Goal: Task Accomplishment & Management: Complete application form

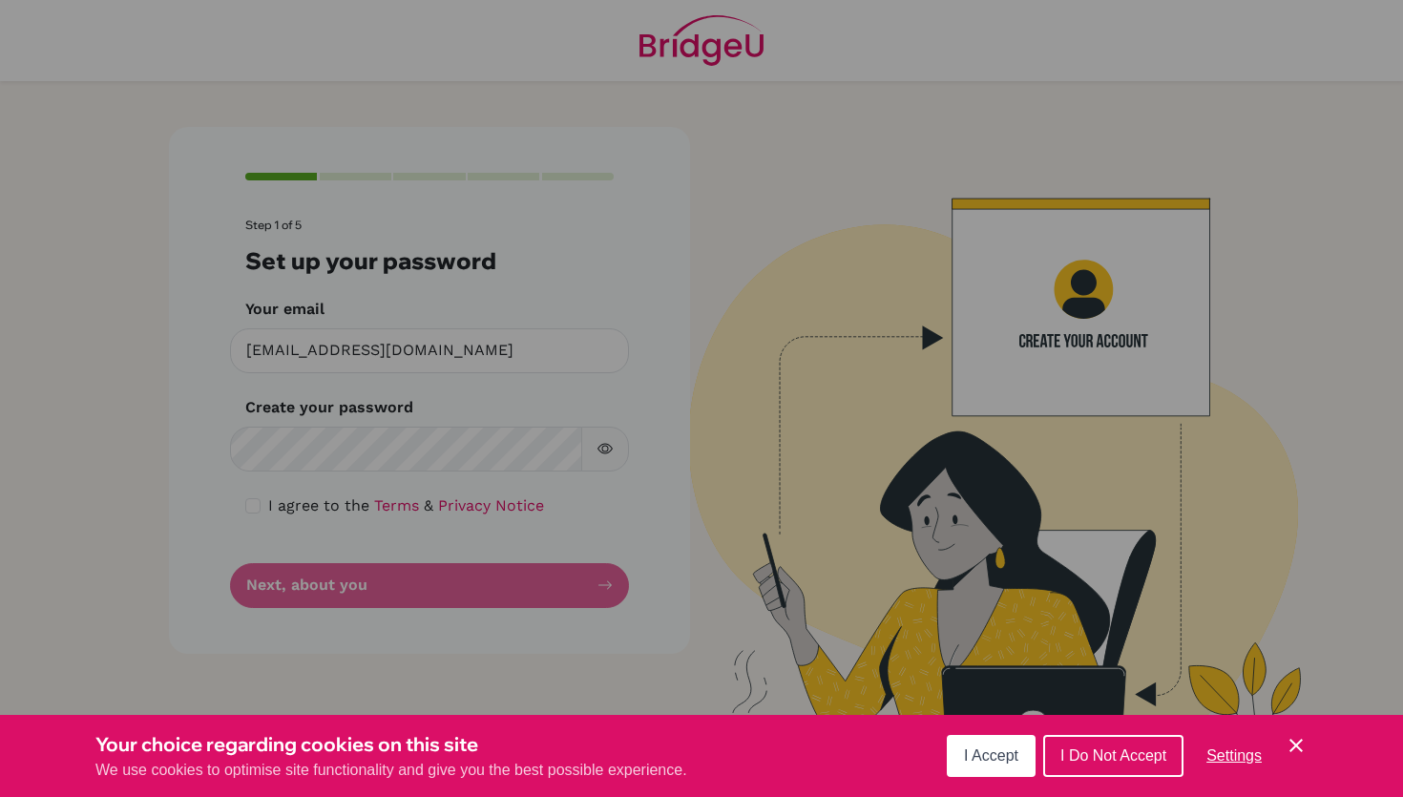
scroll to position [15859, 0]
click at [965, 742] on button "I Accept" at bounding box center [991, 756] width 89 height 42
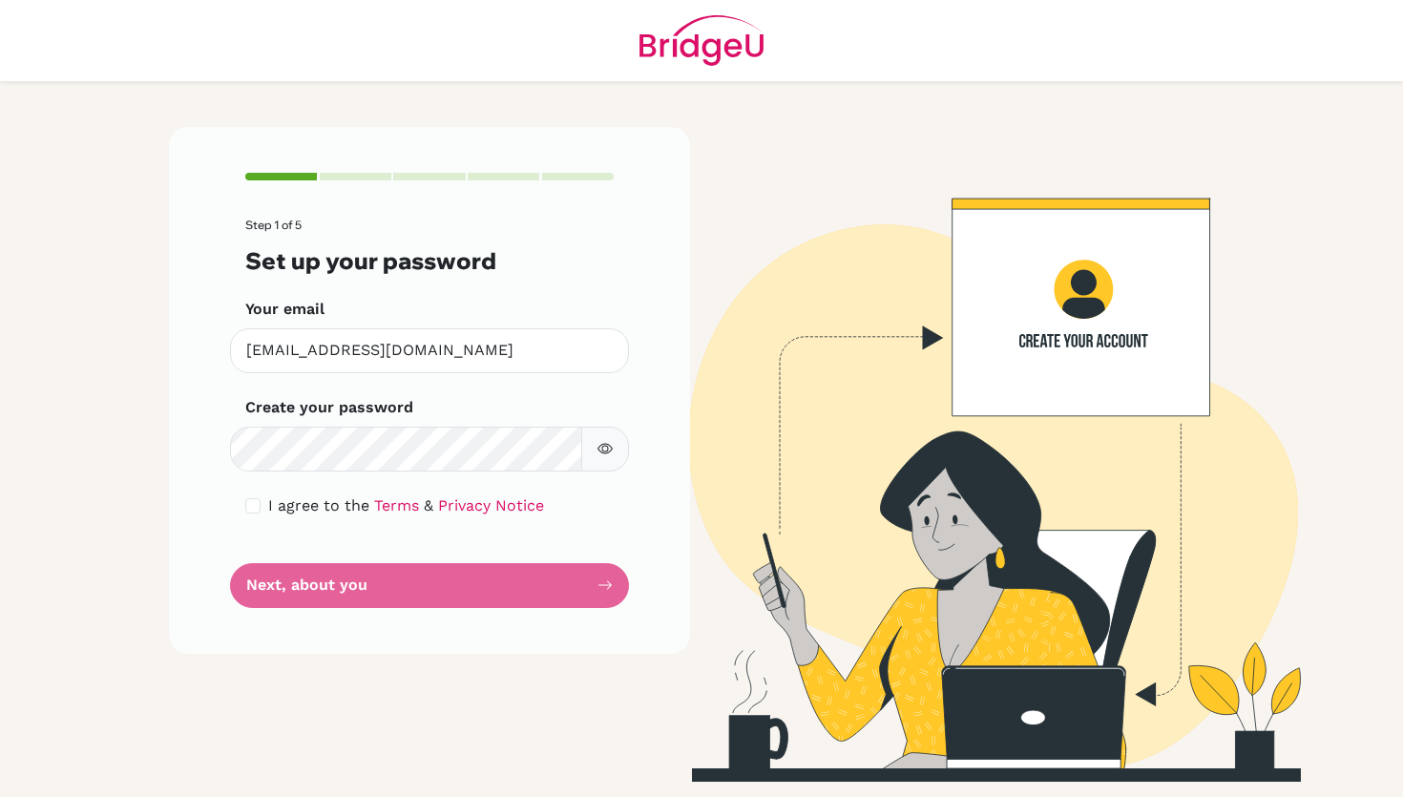
click at [601, 437] on button "button" at bounding box center [605, 449] width 48 height 45
click at [448, 589] on form "Step 1 of 5 Set up your password Your email [EMAIL_ADDRESS][DOMAIN_NAME] Invali…" at bounding box center [429, 413] width 368 height 388
click at [499, 579] on form "Step 1 of 5 Set up your password Your email [EMAIL_ADDRESS][DOMAIN_NAME] Invali…" at bounding box center [429, 413] width 368 height 388
click at [613, 583] on form "Step 1 of 5 Set up your password Your email [EMAIL_ADDRESS][DOMAIN_NAME] Invali…" at bounding box center [429, 413] width 368 height 388
click at [493, 588] on form "Step 1 of 5 Set up your password Your email [EMAIL_ADDRESS][DOMAIN_NAME] Invali…" at bounding box center [429, 413] width 368 height 388
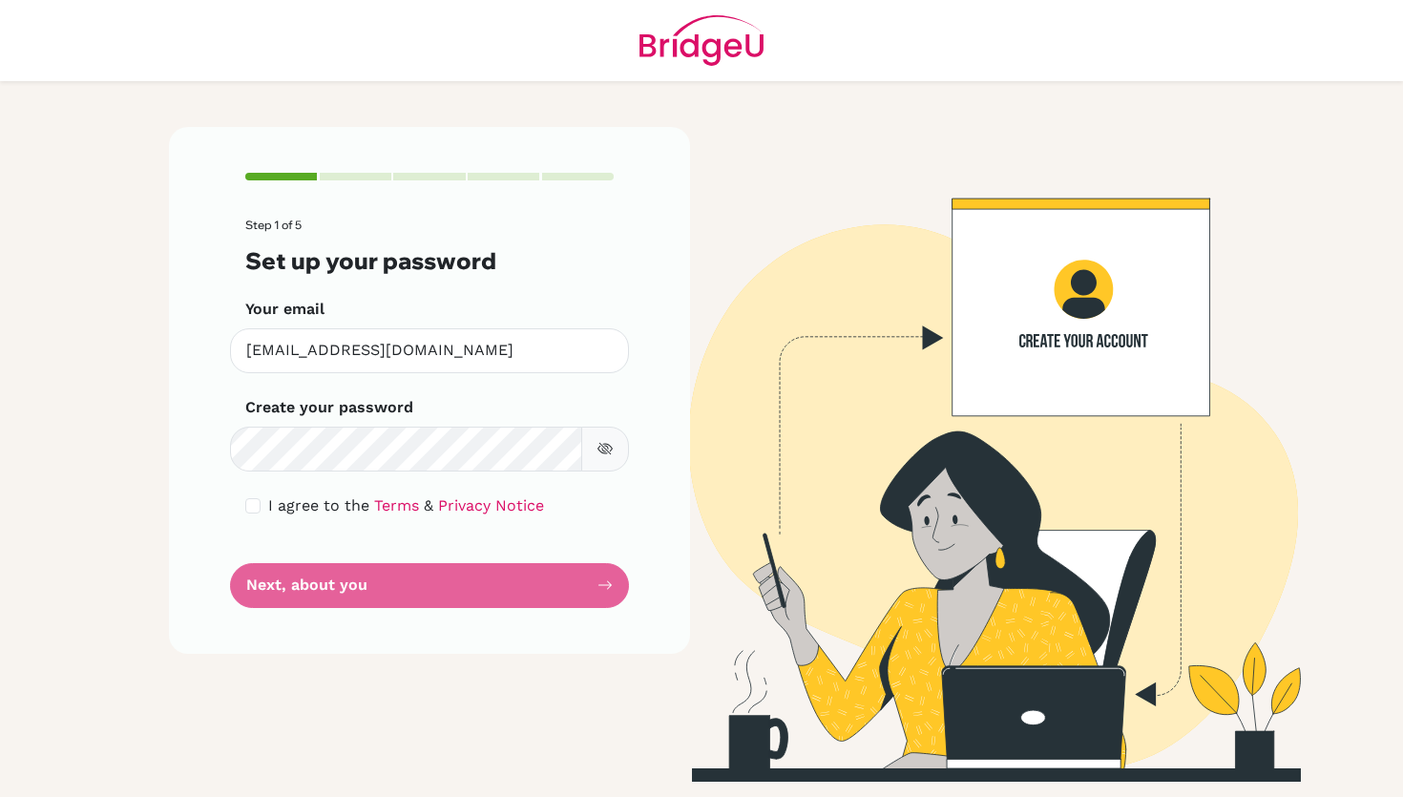
click at [615, 447] on button "button" at bounding box center [605, 449] width 48 height 45
click at [261, 498] on div "I agree to the Terms & Privacy Notice" at bounding box center [429, 505] width 368 height 23
click at [258, 501] on input "checkbox" at bounding box center [252, 505] width 15 height 15
checkbox input "true"
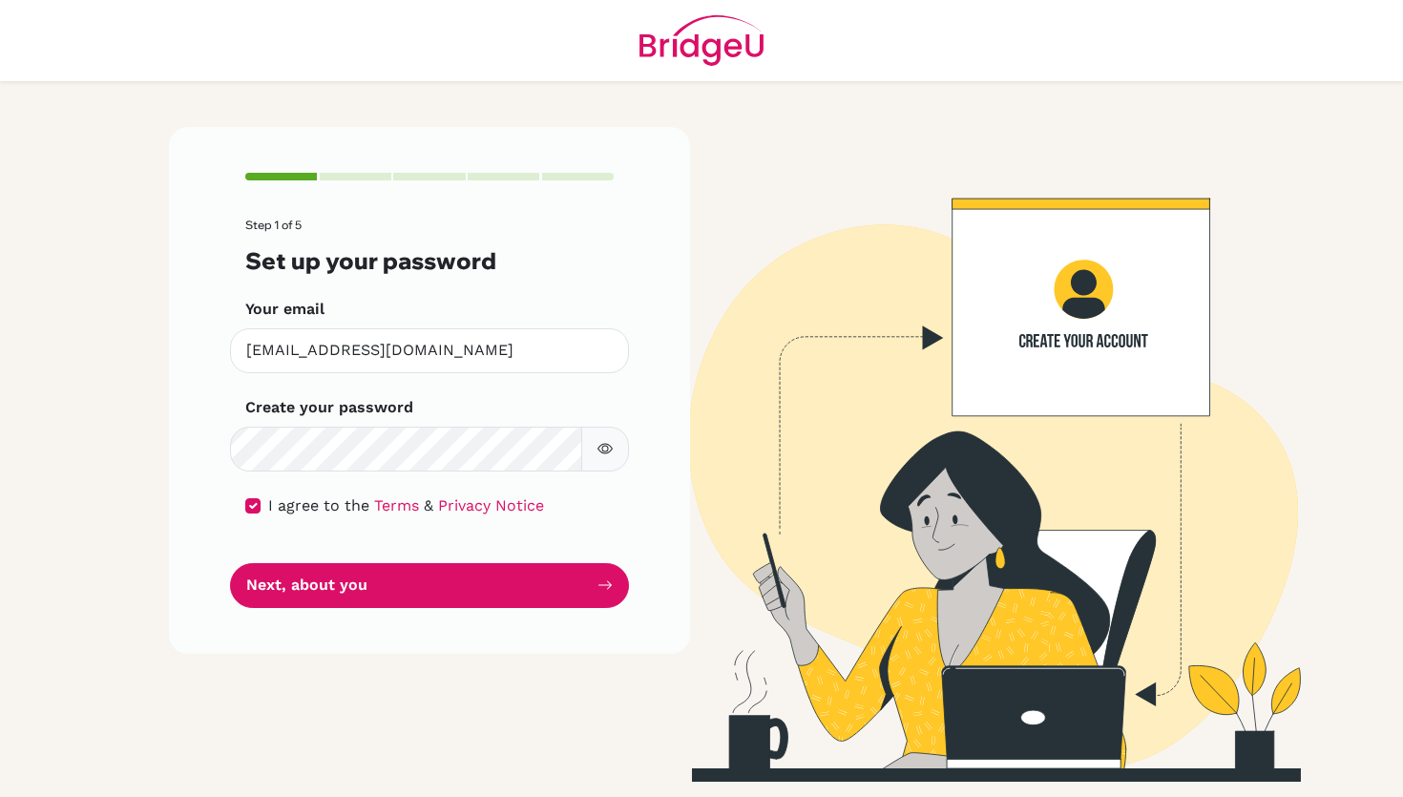
click at [619, 447] on button "button" at bounding box center [605, 449] width 48 height 45
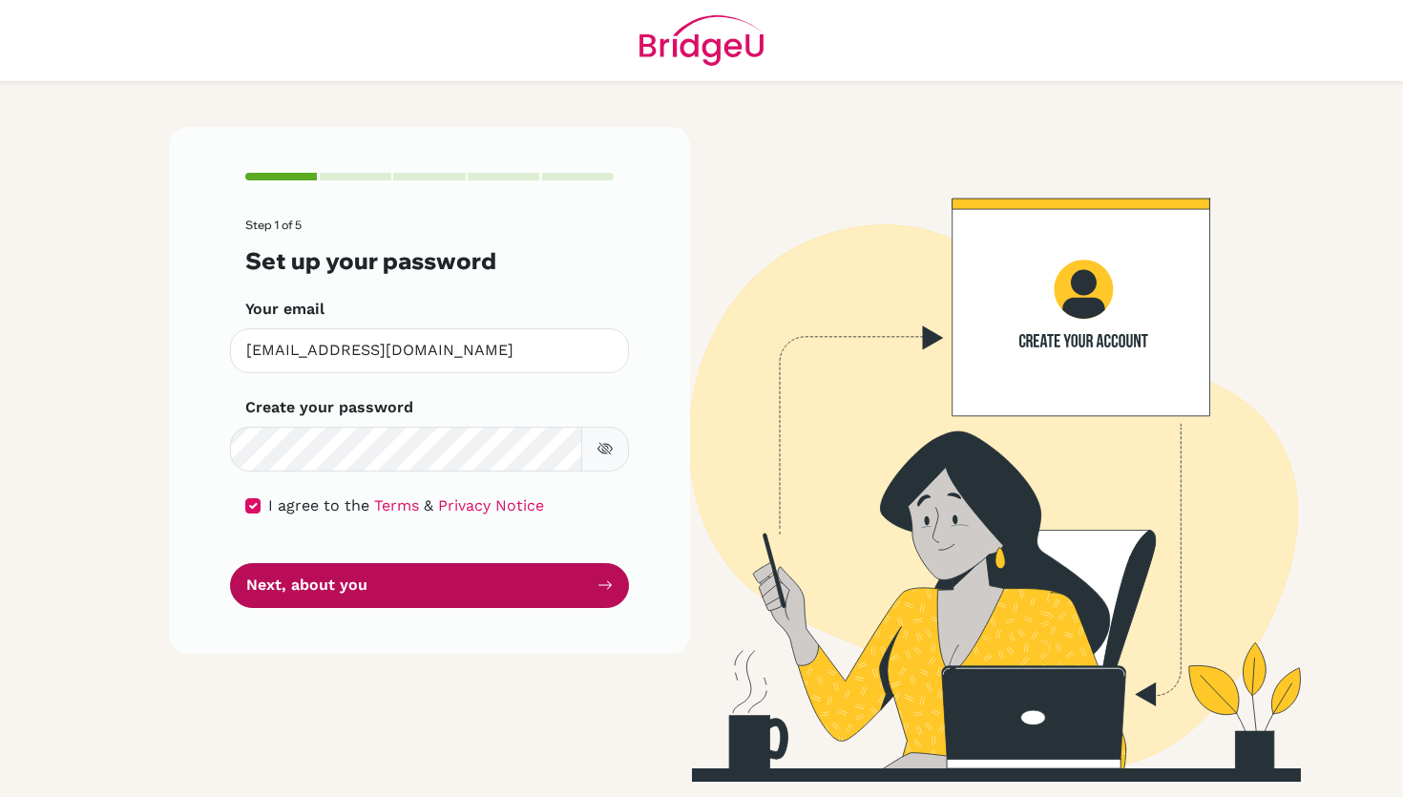
click at [501, 564] on button "Next, about you" at bounding box center [429, 585] width 399 height 45
